Goal: Obtain resource: Obtain resource

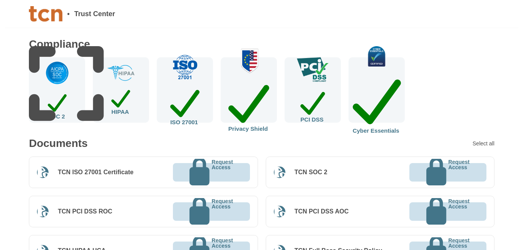
scroll to position [110, 0]
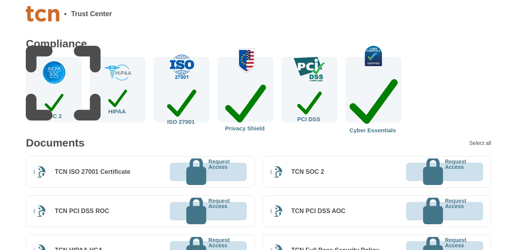
click at [64, 98] on div "SOC 2" at bounding box center [54, 89] width 56 height 65
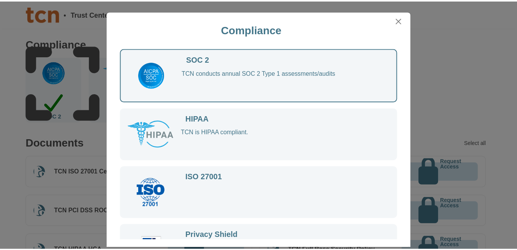
scroll to position [9, 0]
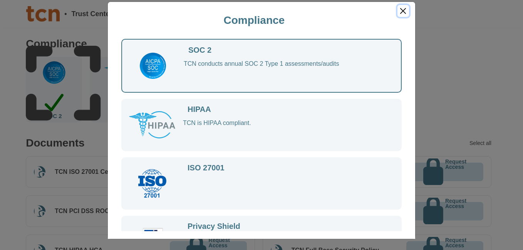
click at [399, 14] on button "Close" at bounding box center [403, 11] width 12 height 12
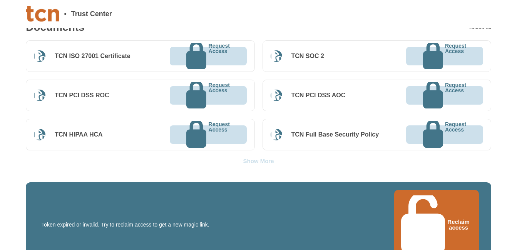
scroll to position [226, 0]
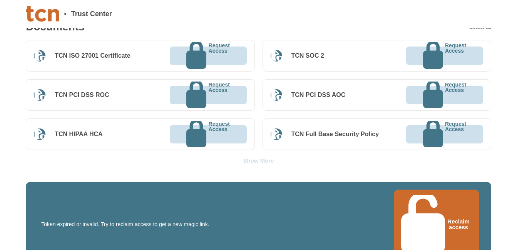
click at [435, 197] on button "Reclaim access" at bounding box center [436, 225] width 85 height 70
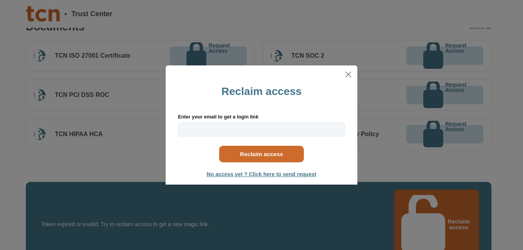
click at [291, 128] on input "Enter your email to get a login link" at bounding box center [261, 130] width 167 height 14
type input "[PERSON_NAME][EMAIL_ADDRESS][PERSON_NAME][DOMAIN_NAME]"
click at [284, 154] on button "Reclaim access" at bounding box center [261, 154] width 85 height 17
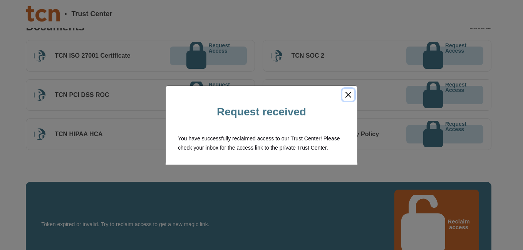
click at [350, 96] on button "Close" at bounding box center [348, 95] width 12 height 12
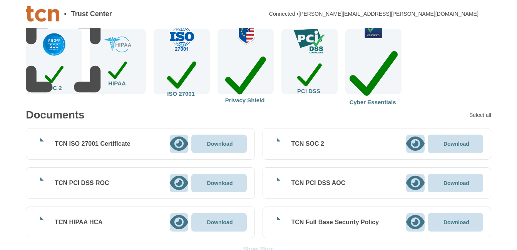
scroll to position [139, 0]
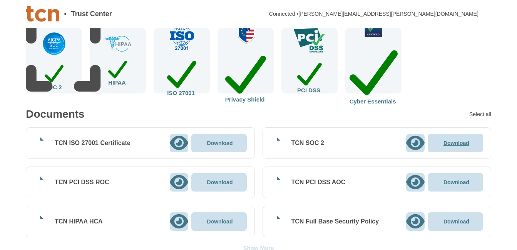
click at [215, 144] on p "Download" at bounding box center [220, 142] width 26 height 5
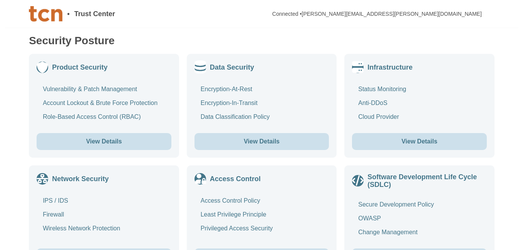
scroll to position [373, 0]
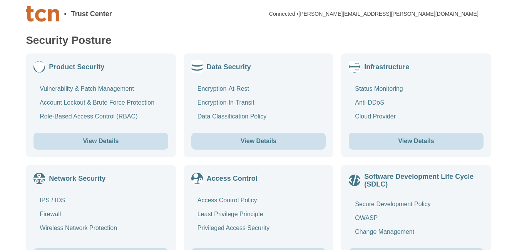
click at [149, 138] on button "View Details" at bounding box center [100, 141] width 135 height 17
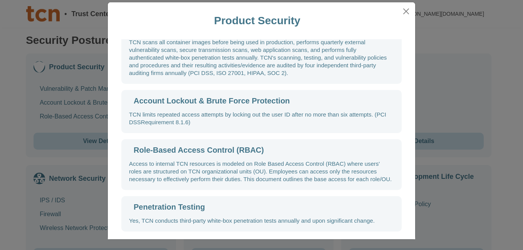
scroll to position [9, 0]
click at [403, 10] on button "Close" at bounding box center [406, 11] width 12 height 12
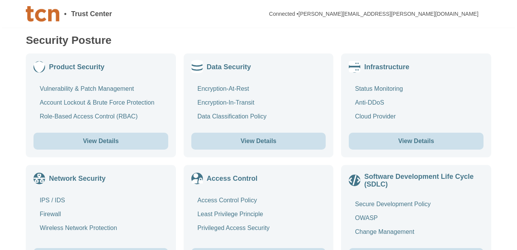
click at [286, 140] on button "View Details" at bounding box center [258, 141] width 135 height 17
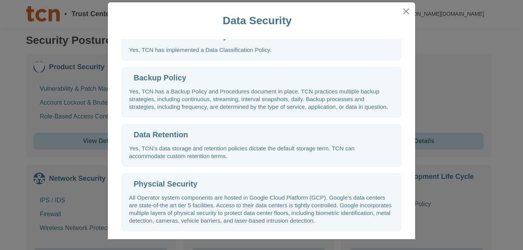
scroll to position [0, 0]
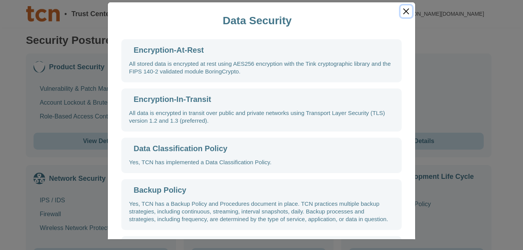
click at [400, 11] on button "Close" at bounding box center [406, 11] width 12 height 12
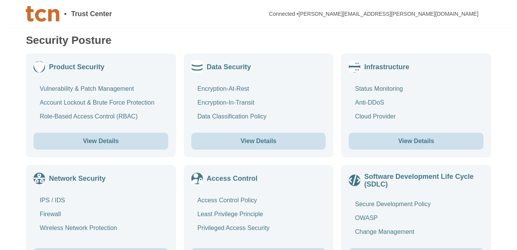
click at [422, 140] on button "View Details" at bounding box center [416, 141] width 135 height 17
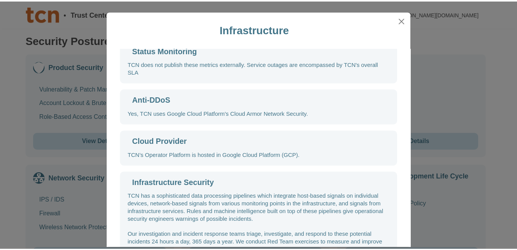
scroll to position [8, 0]
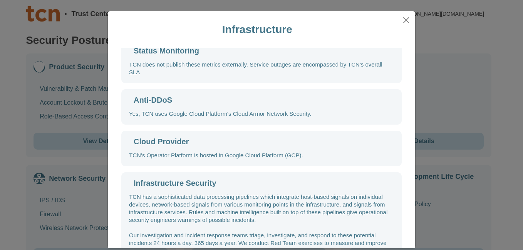
click at [302, 197] on div "TCN has a sophisticated data processing pipelines which integrate host-based si…" at bounding box center [261, 224] width 265 height 62
click at [406, 20] on button "Close" at bounding box center [406, 20] width 12 height 12
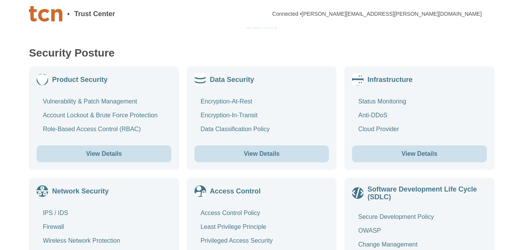
scroll to position [361, 0]
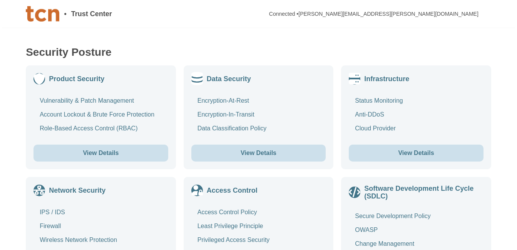
click at [141, 151] on button "View Details" at bounding box center [100, 153] width 135 height 17
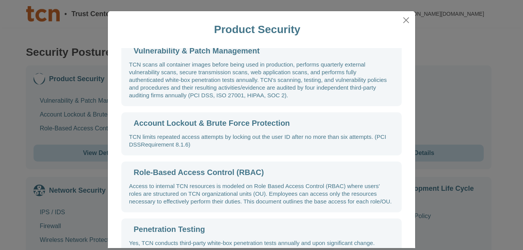
scroll to position [8, 0]
click at [401, 21] on button "Close" at bounding box center [406, 20] width 12 height 12
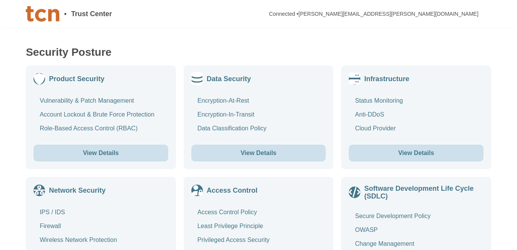
click at [271, 156] on button "View Details" at bounding box center [258, 153] width 135 height 17
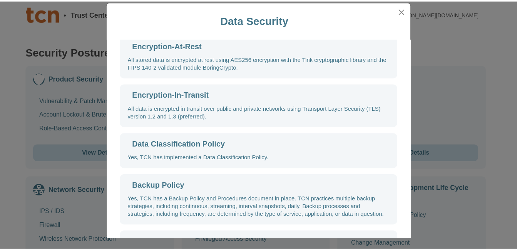
scroll to position [0, 0]
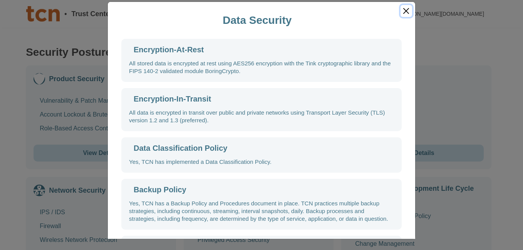
click at [401, 12] on button "Close" at bounding box center [406, 11] width 12 height 12
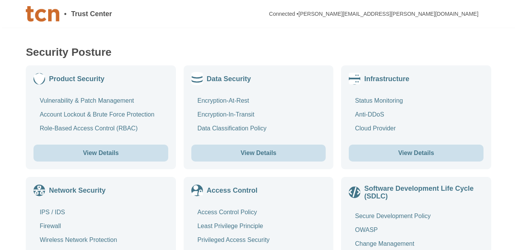
click at [414, 149] on button "View Details" at bounding box center [416, 153] width 135 height 17
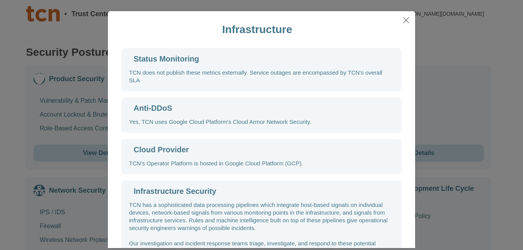
click at [339, 149] on div "Cloud Provider TCN’s Operator Platform is hosted in Google Cloud Platform (GCP)." at bounding box center [261, 156] width 280 height 35
click at [405, 22] on button "Close" at bounding box center [406, 20] width 12 height 12
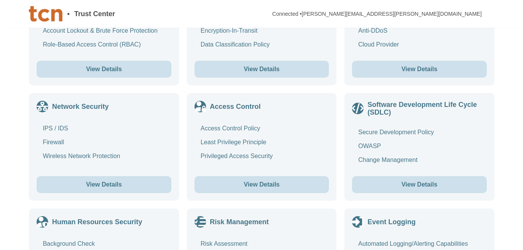
scroll to position [445, 0]
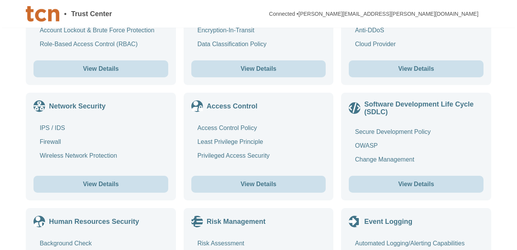
click at [300, 184] on button "View Details" at bounding box center [258, 184] width 135 height 17
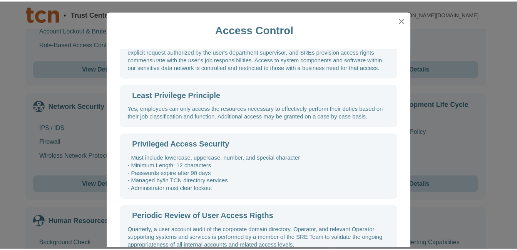
scroll to position [0, 0]
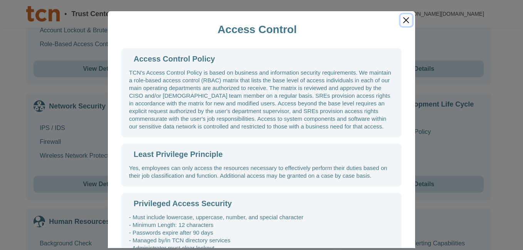
click at [402, 23] on button "Close" at bounding box center [406, 20] width 12 height 12
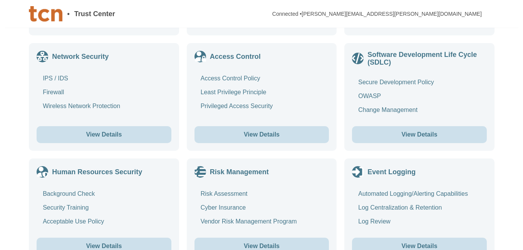
scroll to position [495, 0]
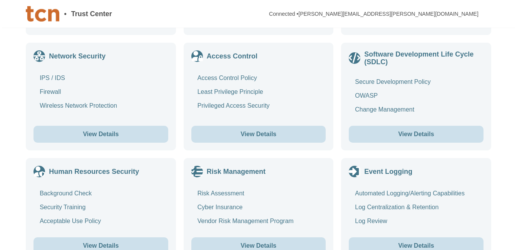
click at [419, 136] on button "View Details" at bounding box center [416, 134] width 135 height 17
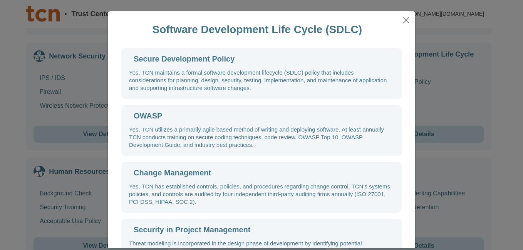
scroll to position [38, 0]
